Goal: Information Seeking & Learning: Learn about a topic

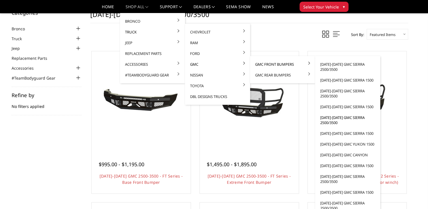
scroll to position [28, 0]
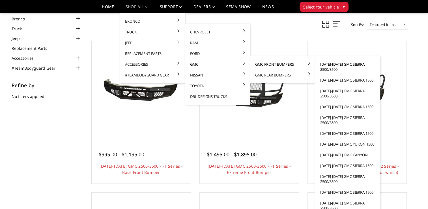
click at [329, 67] on link "[DATE]-[DATE] GMC Sierra 2500/3500" at bounding box center [348, 67] width 61 height 16
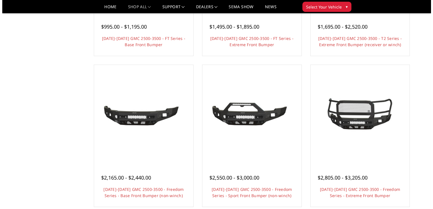
scroll to position [170, 0]
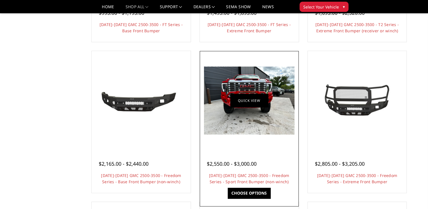
click at [253, 99] on link "Quick view" at bounding box center [249, 100] width 38 height 13
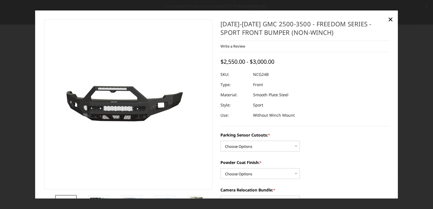
scroll to position [28, 0]
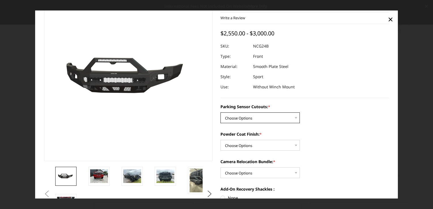
click at [293, 117] on select "Choose Options No - Without Parking Sensor Cutouts Yes - With Parking Sensor Cu…" at bounding box center [259, 117] width 79 height 11
select select "2854"
click at [220, 113] on select "Choose Options No - Without Parking Sensor Cutouts Yes - With Parking Sensor Cu…" at bounding box center [259, 117] width 79 height 11
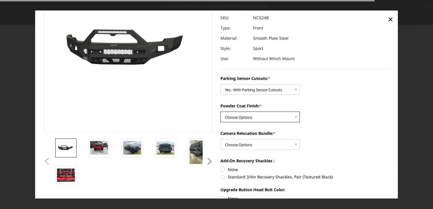
click at [286, 113] on select "Choose Options Bare Metal Texture Black Powder Coat" at bounding box center [259, 117] width 79 height 11
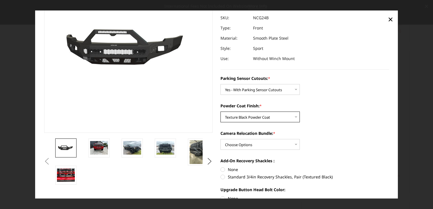
click at [220, 112] on select "Choose Options Bare Metal Texture Black Powder Coat" at bounding box center [259, 117] width 79 height 11
click at [286, 117] on select "Choose Options Bare Metal Texture Black Powder Coat" at bounding box center [259, 117] width 79 height 11
click at [220, 112] on select "Choose Options Bare Metal Texture Black Powder Coat" at bounding box center [259, 117] width 79 height 11
click at [285, 119] on select "Choose Options Bare Metal Texture Black Powder Coat" at bounding box center [259, 117] width 79 height 11
select select "2856"
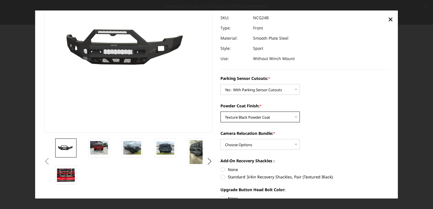
click at [220, 112] on select "Choose Options Bare Metal Texture Black Powder Coat" at bounding box center [259, 117] width 79 height 11
click at [324, 132] on label "Camera Relocation Bundle: *" at bounding box center [304, 133] width 168 height 6
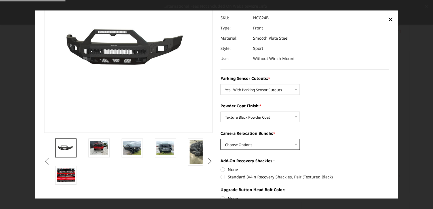
click at [300, 139] on select "Choose Options WITH Camera Relocation Bundle WITHOUT Camera Relocation Bundle" at bounding box center [259, 144] width 79 height 11
click at [96, 148] on img at bounding box center [99, 147] width 18 height 13
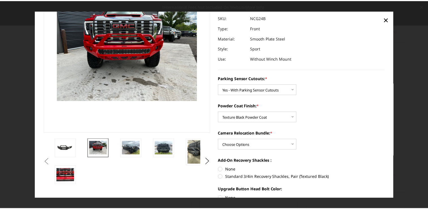
scroll to position [37, 0]
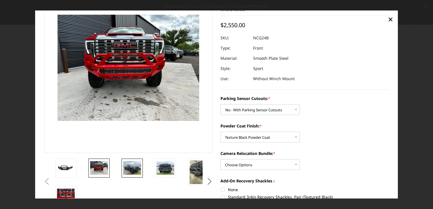
click at [129, 171] on img at bounding box center [132, 167] width 18 height 13
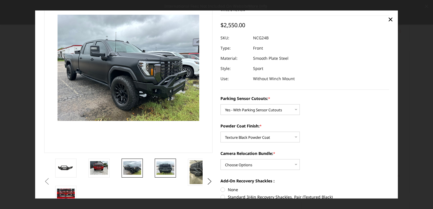
drag, startPoint x: 168, startPoint y: 167, endPoint x: 167, endPoint y: 178, distance: 11.3
click at [168, 167] on img at bounding box center [165, 167] width 18 height 13
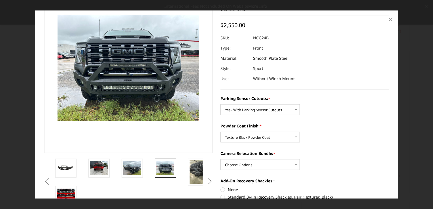
click at [392, 21] on span "×" at bounding box center [390, 19] width 5 height 12
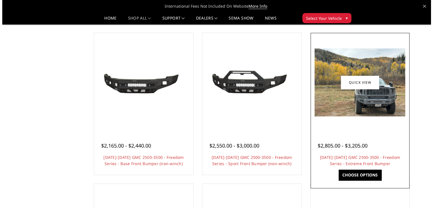
scroll to position [198, 0]
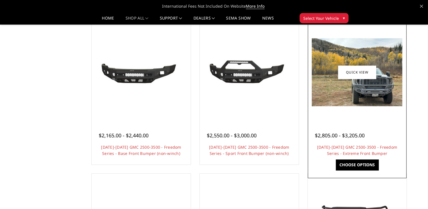
click at [390, 133] on div "$2,805.00 - $3,205.00" at bounding box center [357, 136] width 85 height 8
click at [360, 73] on link "Quick view" at bounding box center [357, 71] width 38 height 13
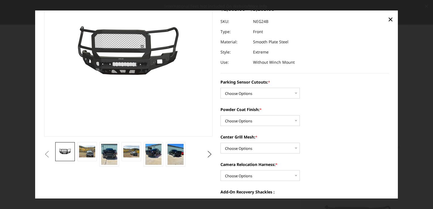
scroll to position [57, 0]
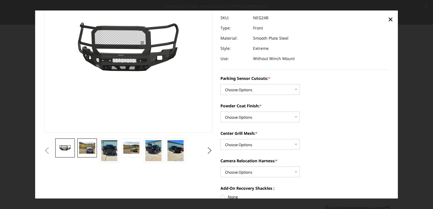
click at [91, 151] on img at bounding box center [87, 148] width 16 height 12
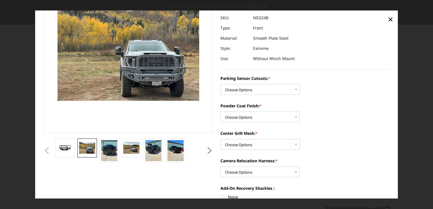
scroll to position [37, 0]
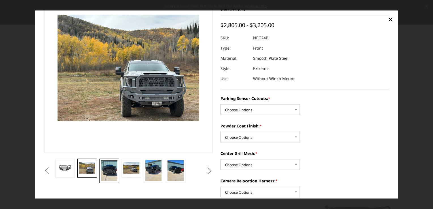
click at [112, 172] on img at bounding box center [109, 170] width 16 height 21
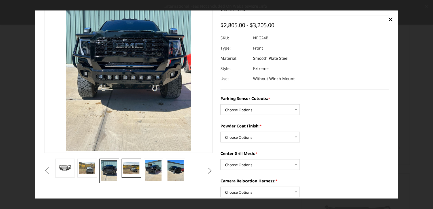
click at [132, 170] on img at bounding box center [131, 168] width 16 height 12
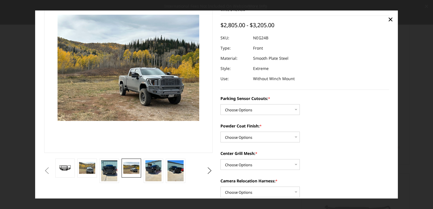
scroll to position [67, 0]
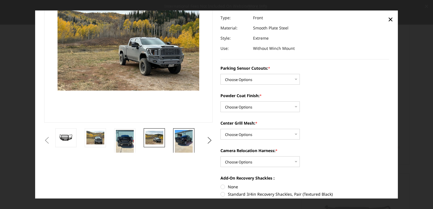
click at [187, 147] on img at bounding box center [184, 142] width 18 height 24
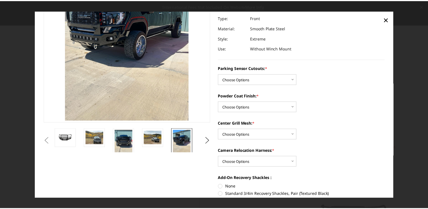
scroll to position [37, 0]
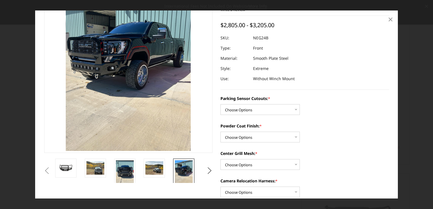
drag, startPoint x: 392, startPoint y: 20, endPoint x: 390, endPoint y: 24, distance: 4.4
click at [392, 20] on span "×" at bounding box center [390, 19] width 5 height 12
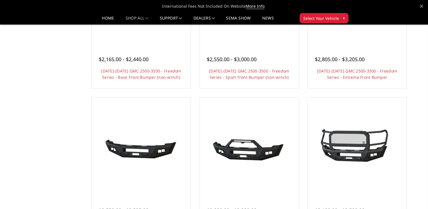
scroll to position [283, 0]
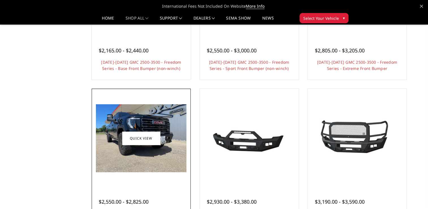
click at [151, 166] on img at bounding box center [141, 138] width 91 height 68
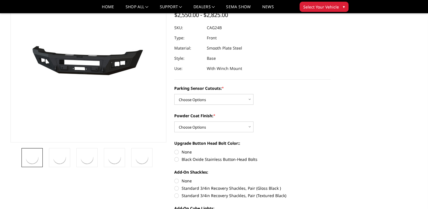
scroll to position [57, 0]
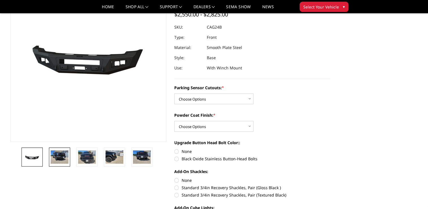
drag, startPoint x: 54, startPoint y: 163, endPoint x: 85, endPoint y: 195, distance: 44.9
click at [55, 164] on img at bounding box center [60, 156] width 18 height 13
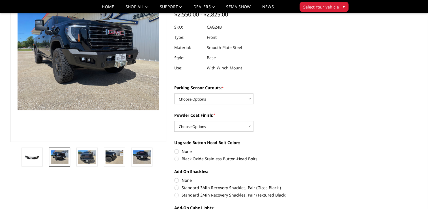
scroll to position [37, 0]
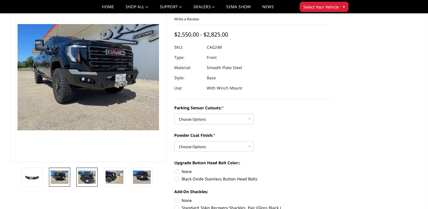
click at [87, 184] on link at bounding box center [86, 177] width 21 height 19
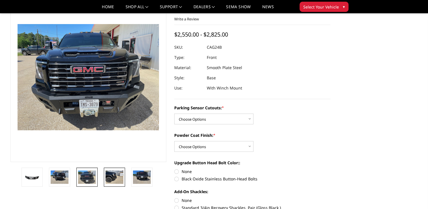
click at [114, 182] on img at bounding box center [115, 176] width 18 height 13
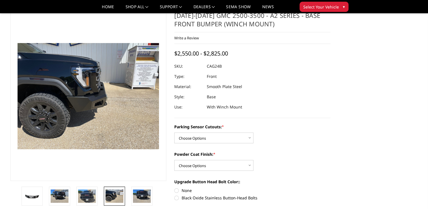
scroll to position [0, 0]
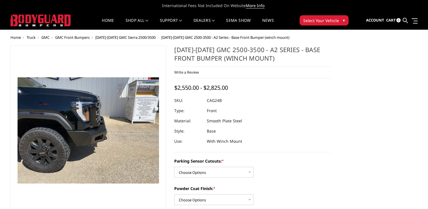
click at [422, 6] on icon at bounding box center [421, 5] width 3 height 3
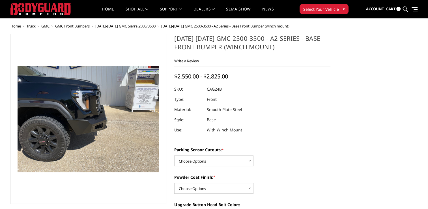
drag, startPoint x: 292, startPoint y: 73, endPoint x: 287, endPoint y: 68, distance: 7.8
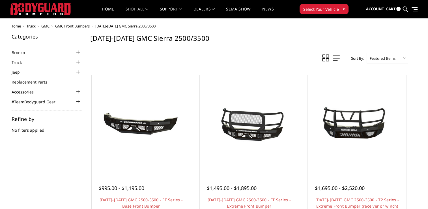
click at [26, 91] on link "Accessories" at bounding box center [26, 92] width 29 height 6
